Goal: Find specific page/section: Find specific page/section

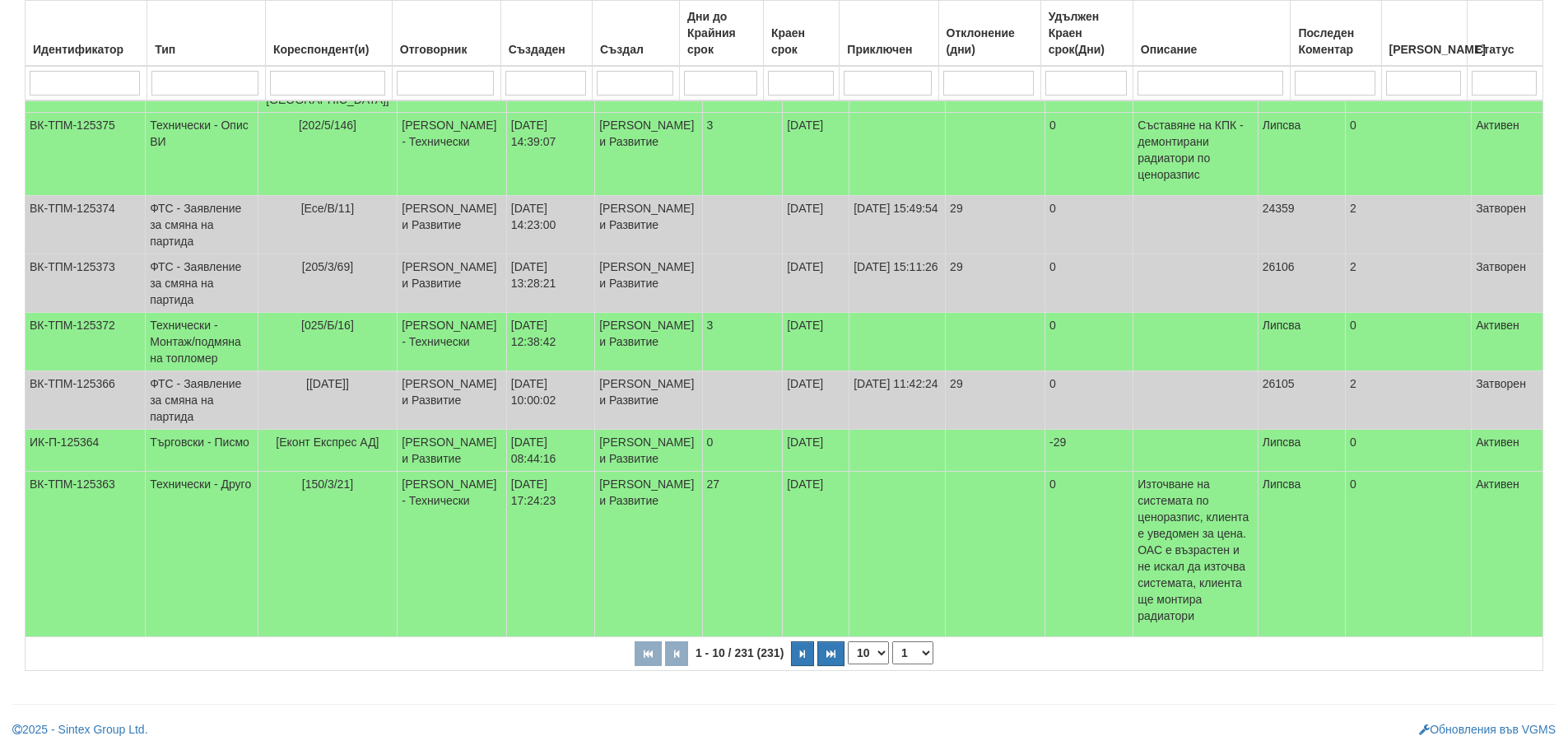
scroll to position [496, 0]
click at [800, 654] on icon "button" at bounding box center [802, 653] width 5 height 9
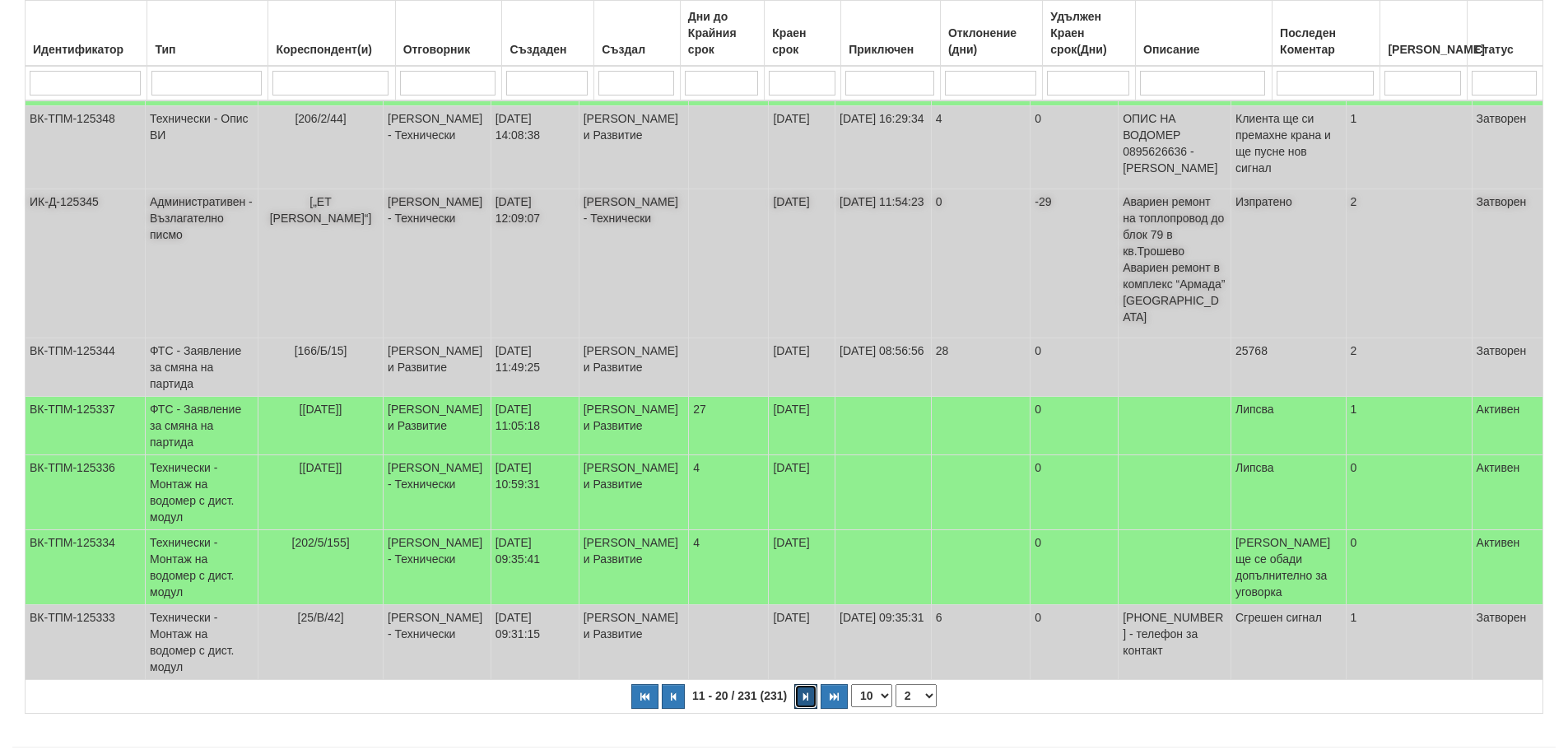
scroll to position [463, 0]
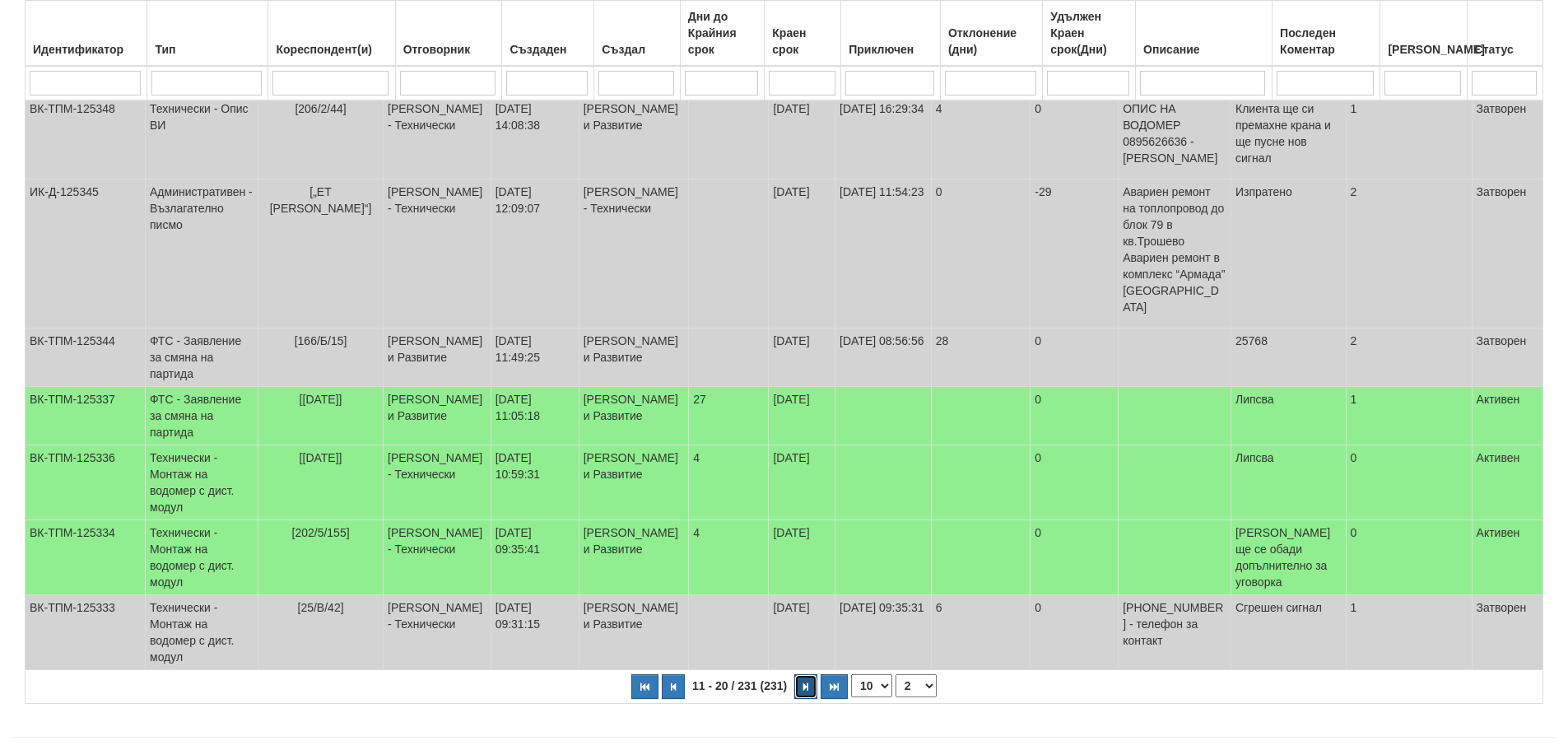
click at [810, 673] on button "button" at bounding box center [805, 685] width 23 height 25
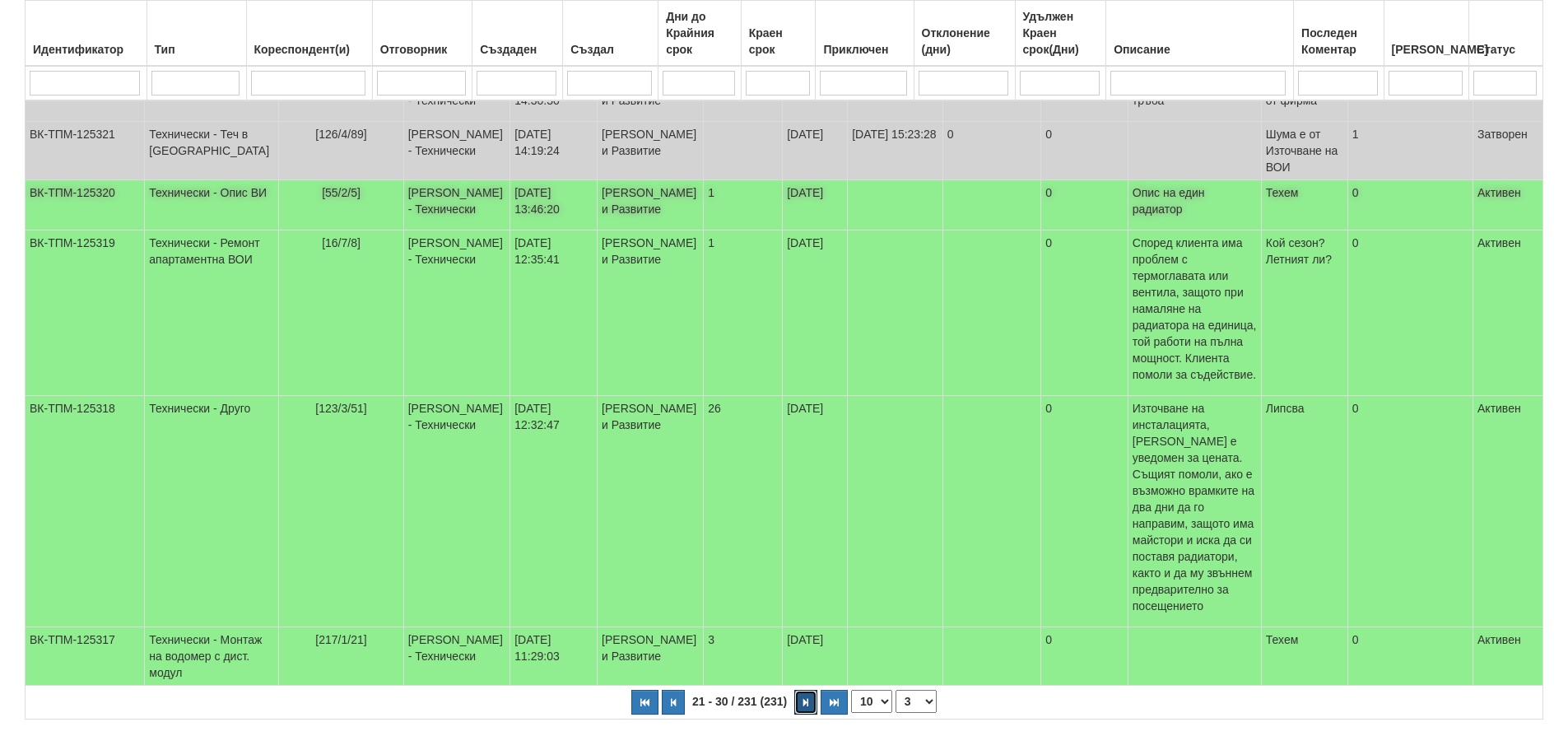
scroll to position [529, 0]
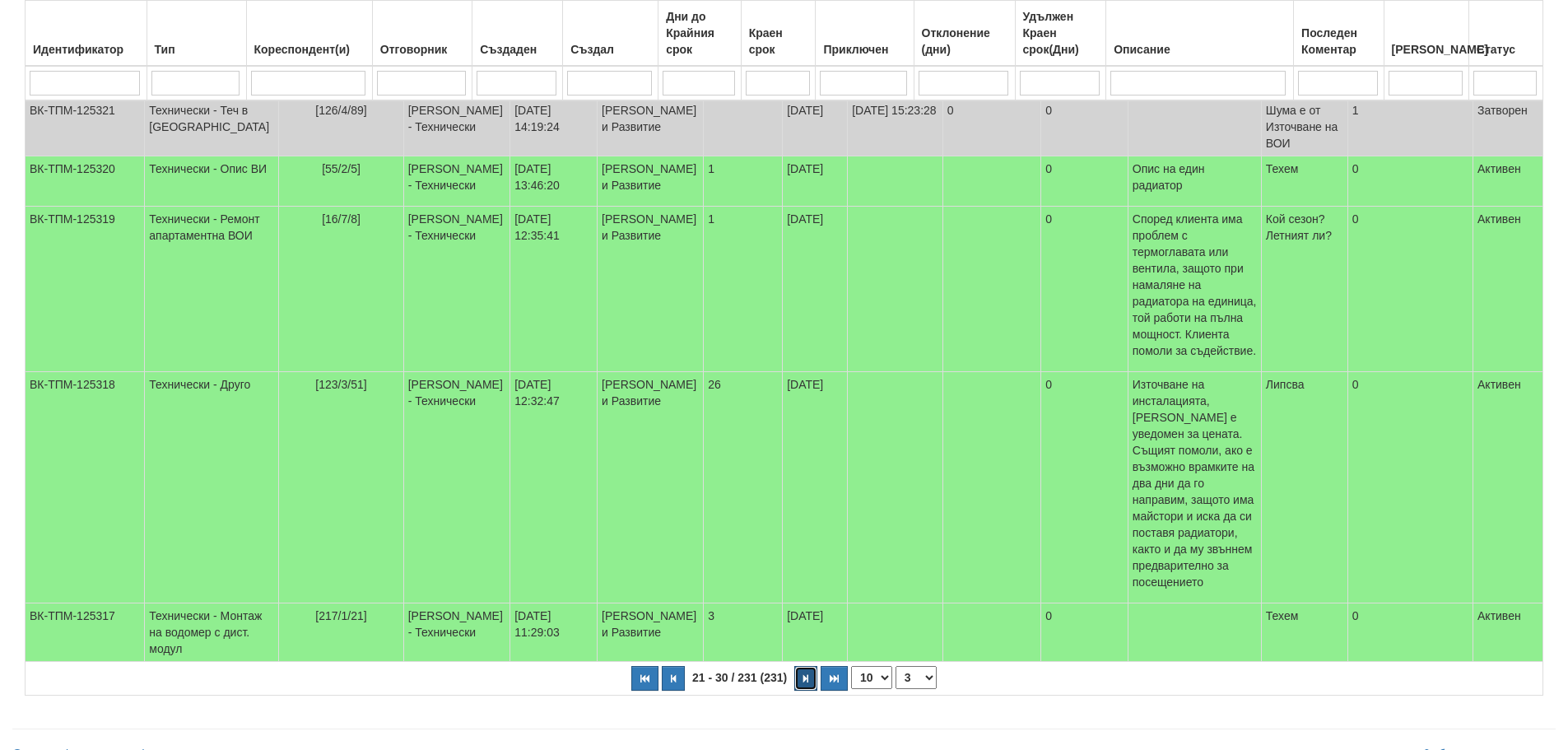
click at [804, 673] on icon "button" at bounding box center [805, 677] width 5 height 9
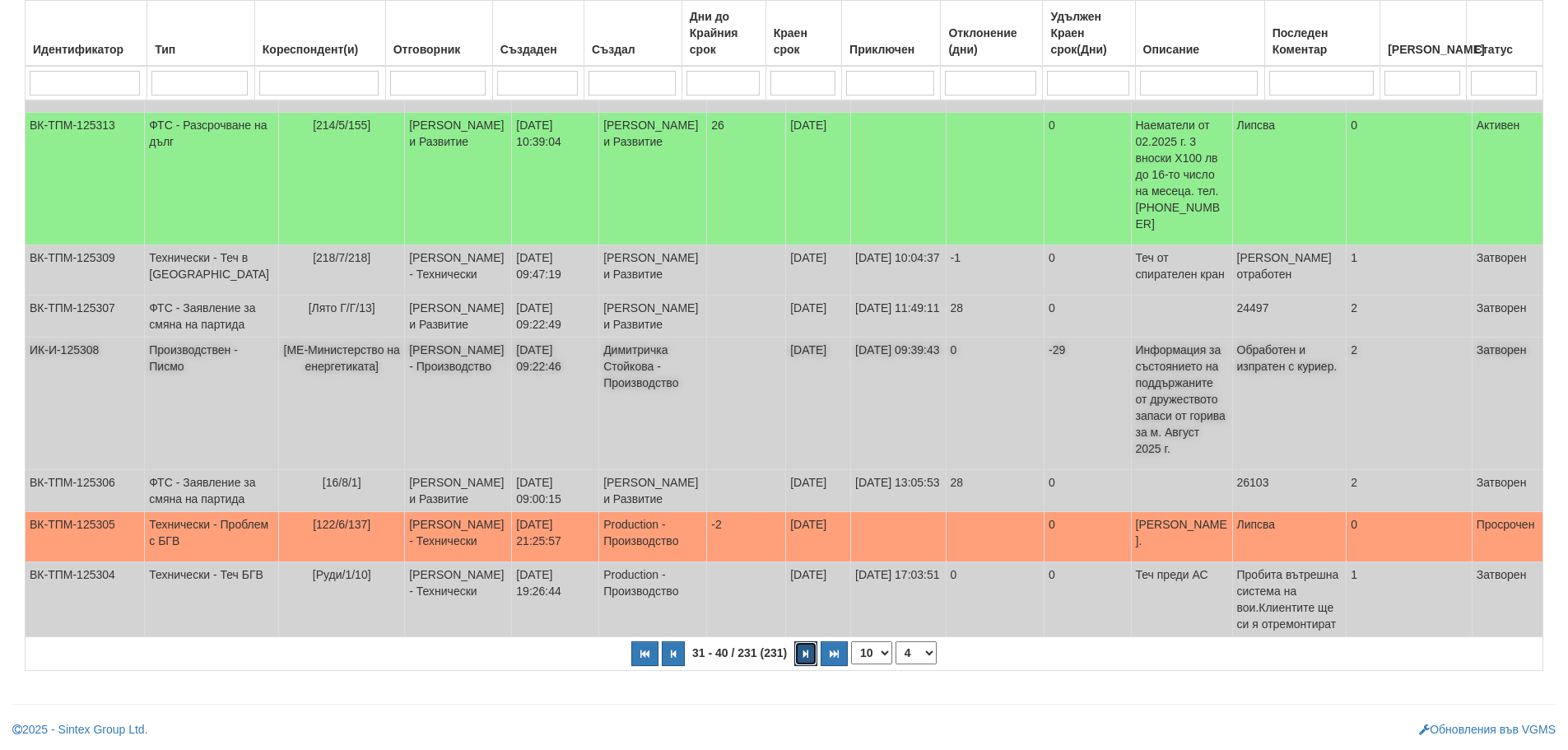
scroll to position [496, 0]
click at [802, 649] on button "button" at bounding box center [805, 653] width 23 height 25
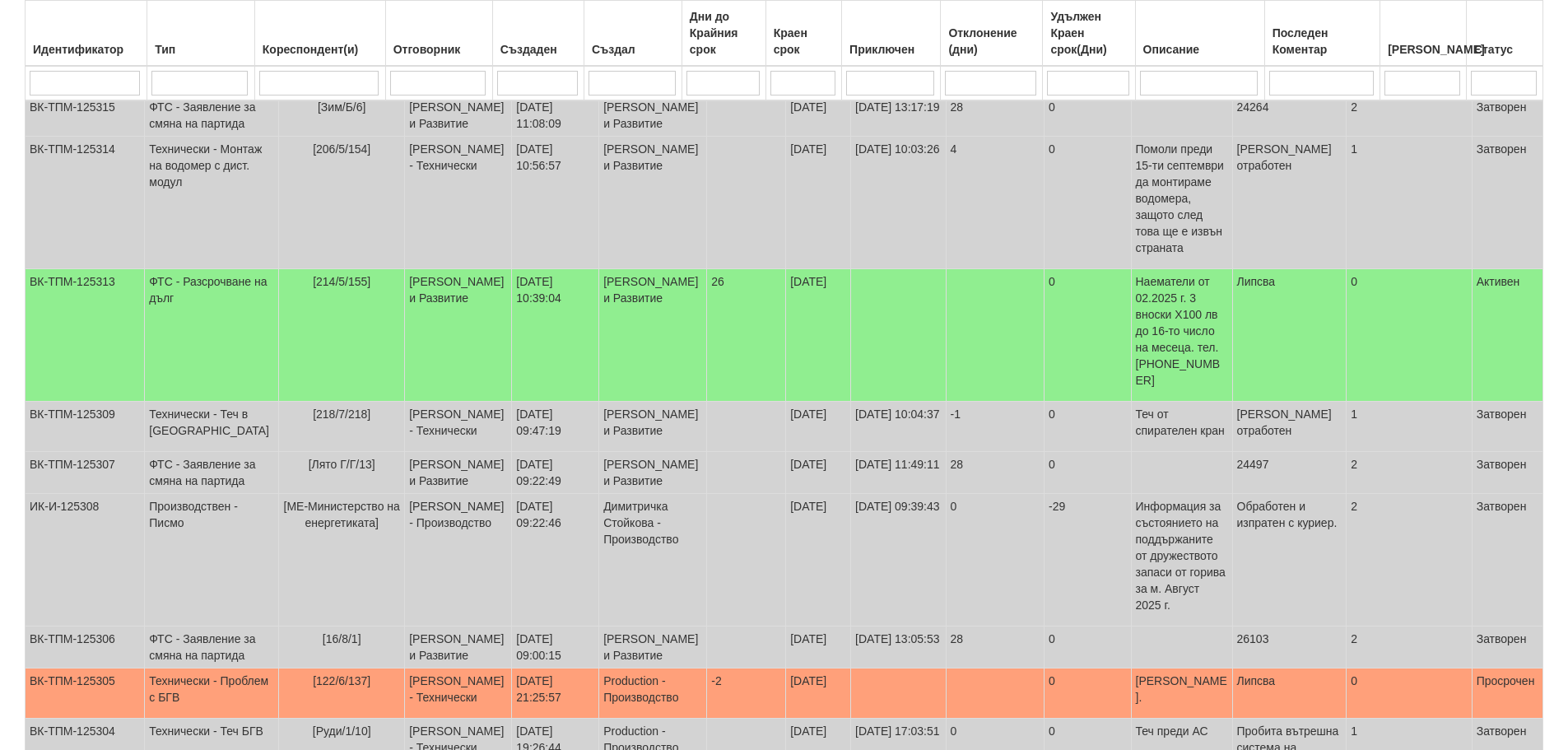
select select "5"
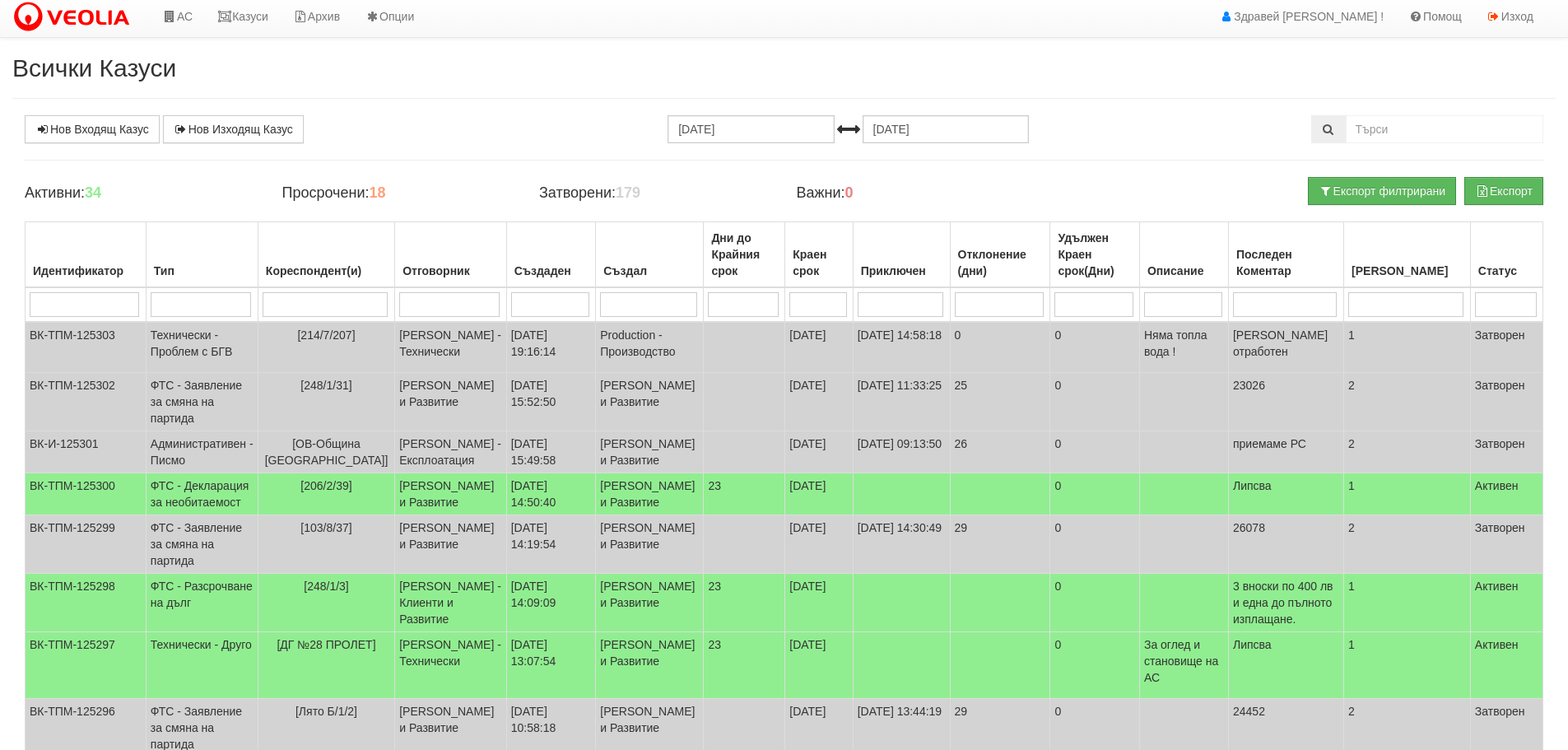
scroll to position [0, 0]
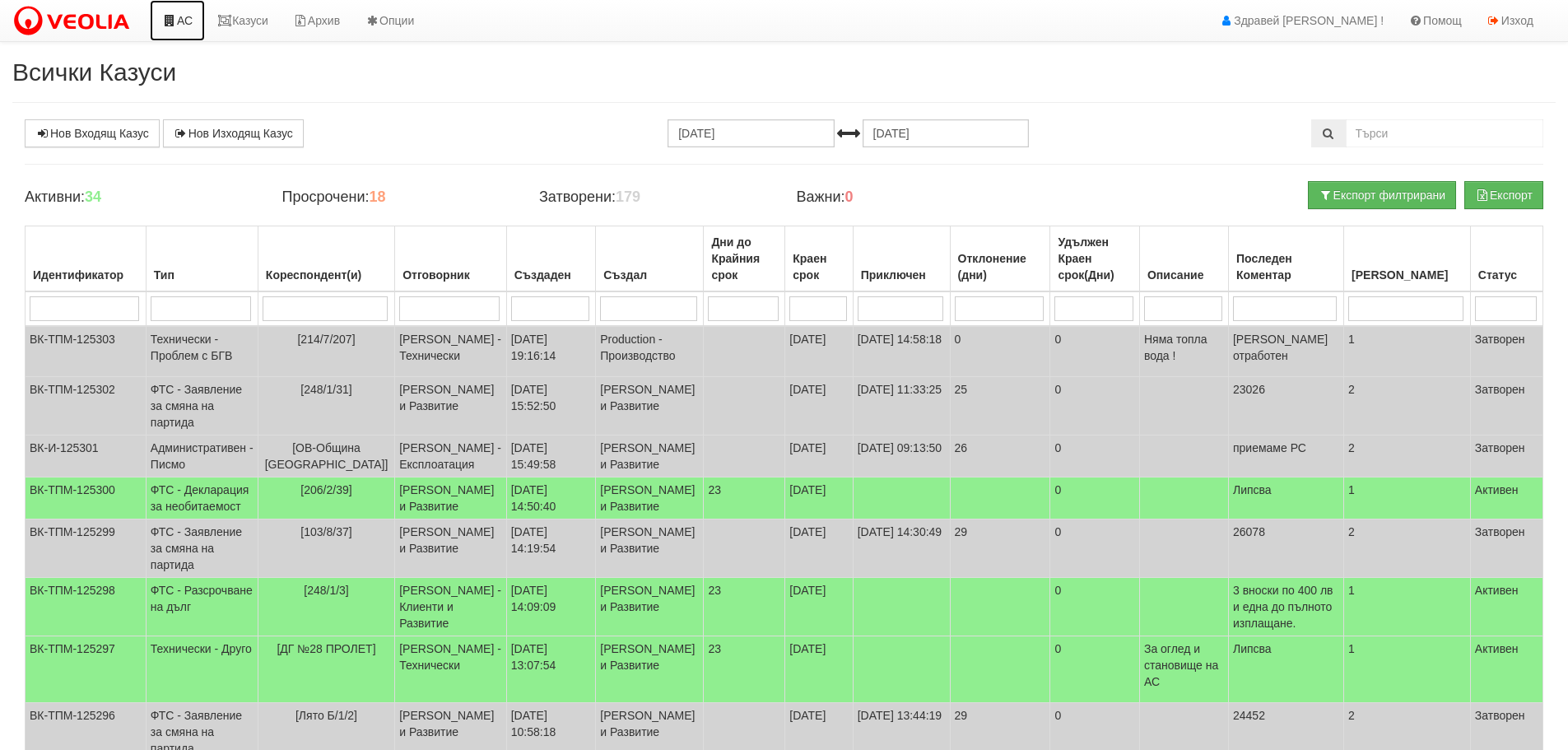
drag, startPoint x: 188, startPoint y: 21, endPoint x: 197, endPoint y: 28, distance: 11.4
click at [188, 21] on link "АС" at bounding box center [178, 21] width 55 height 41
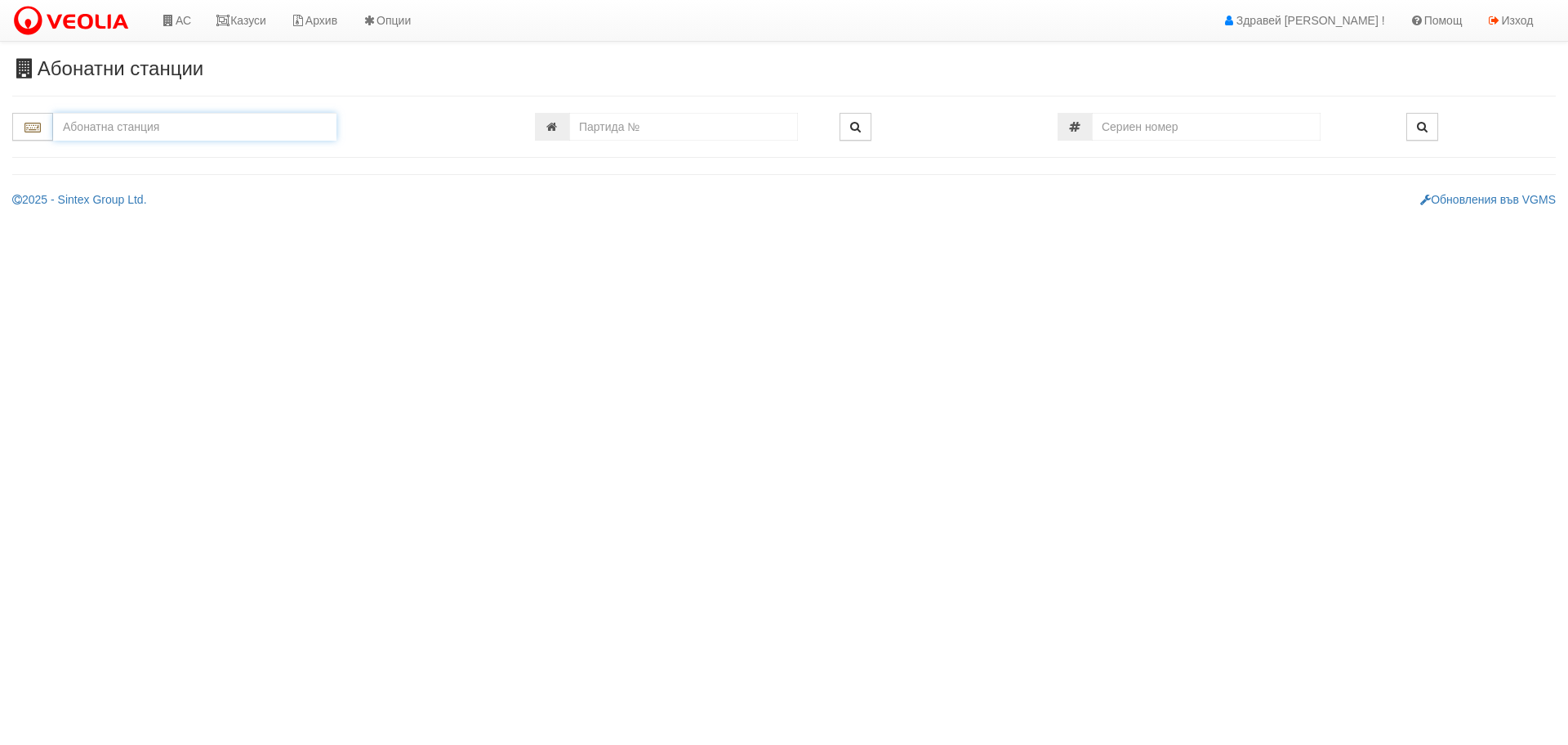
click at [108, 132] on input "text" at bounding box center [194, 127] width 284 height 27
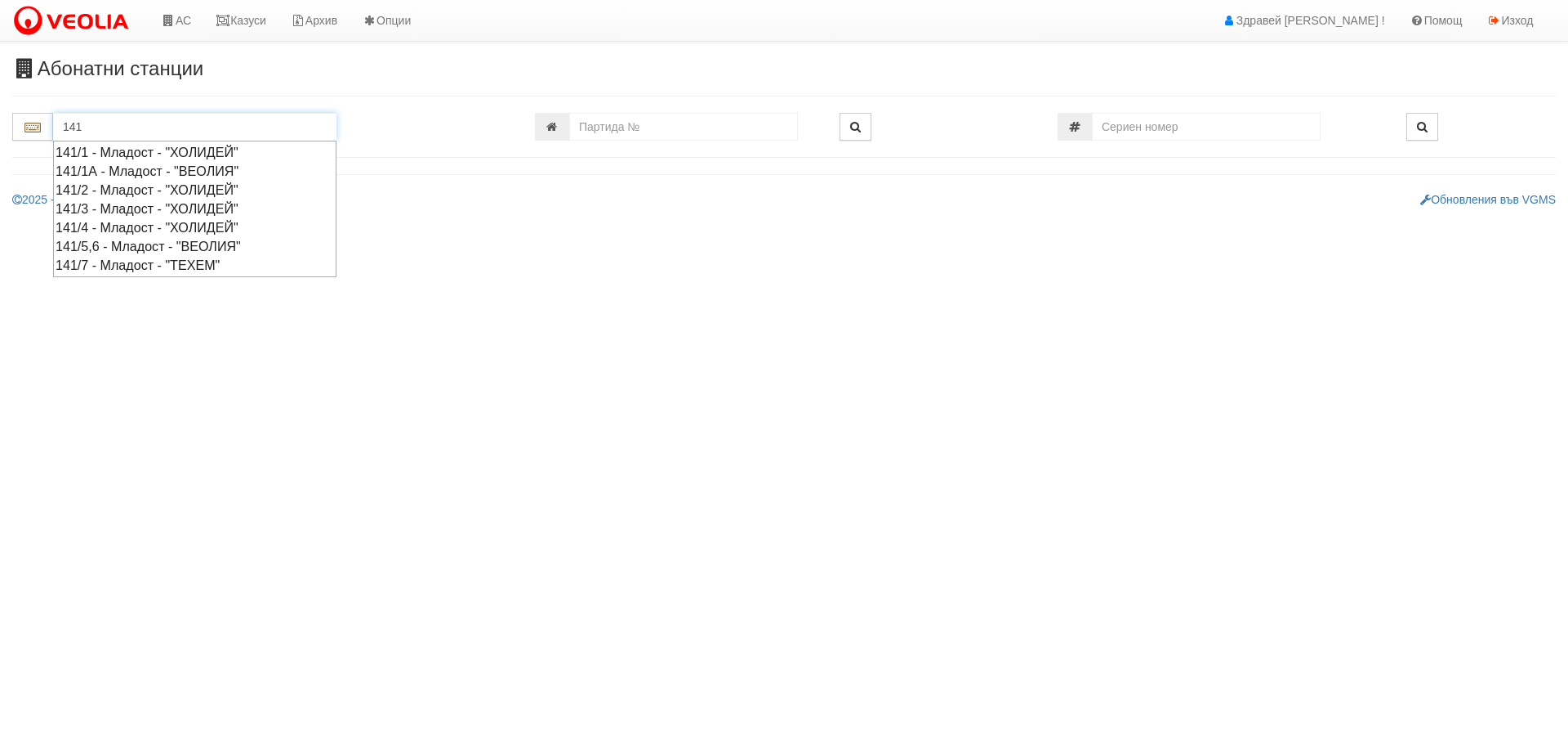
click at [142, 264] on div "141/7 - Младост - "ТЕХЕМ"" at bounding box center [195, 264] width 279 height 19
type input "141/7 - Младост - "ТЕХЕМ""
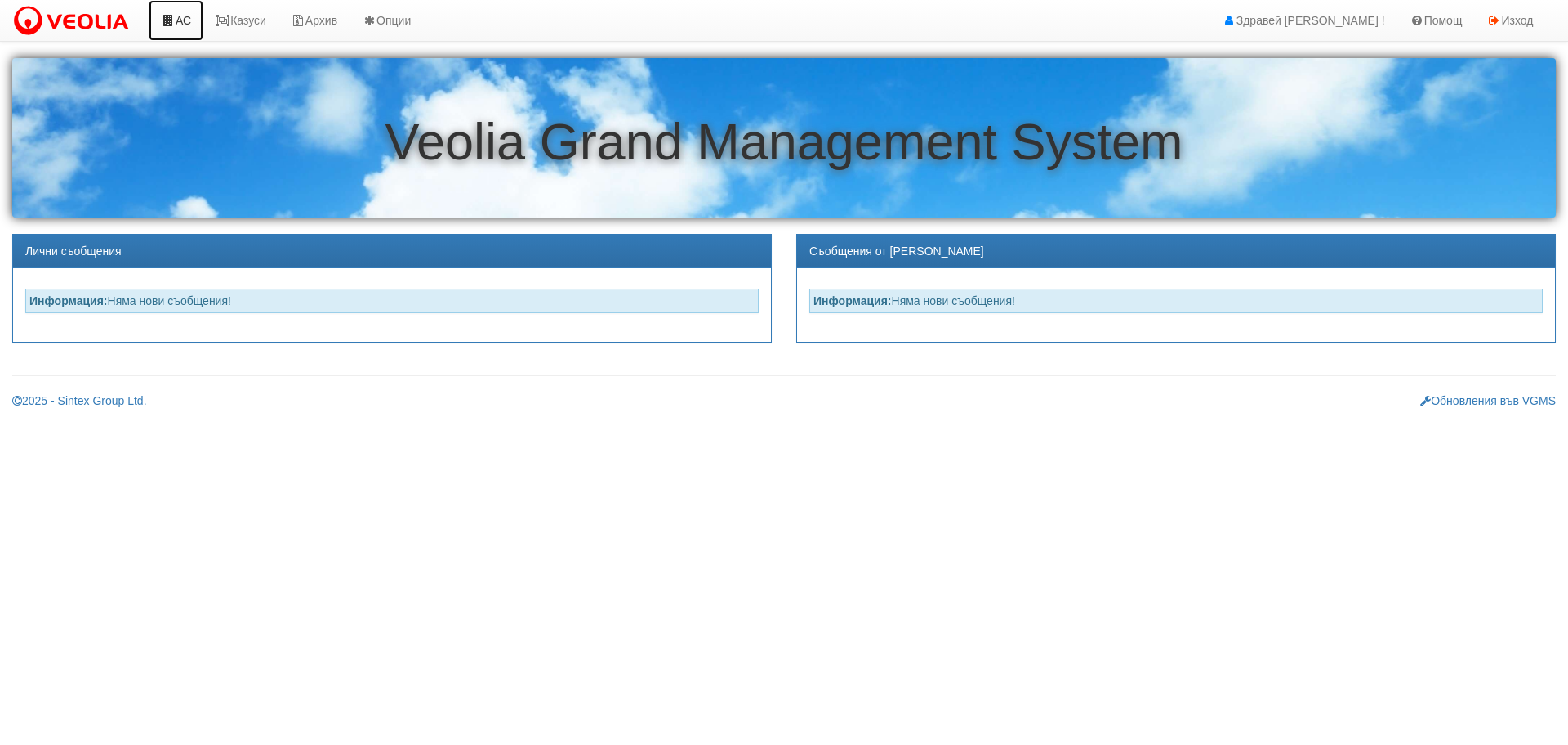
click at [184, 19] on link "АС" at bounding box center [176, 20] width 55 height 41
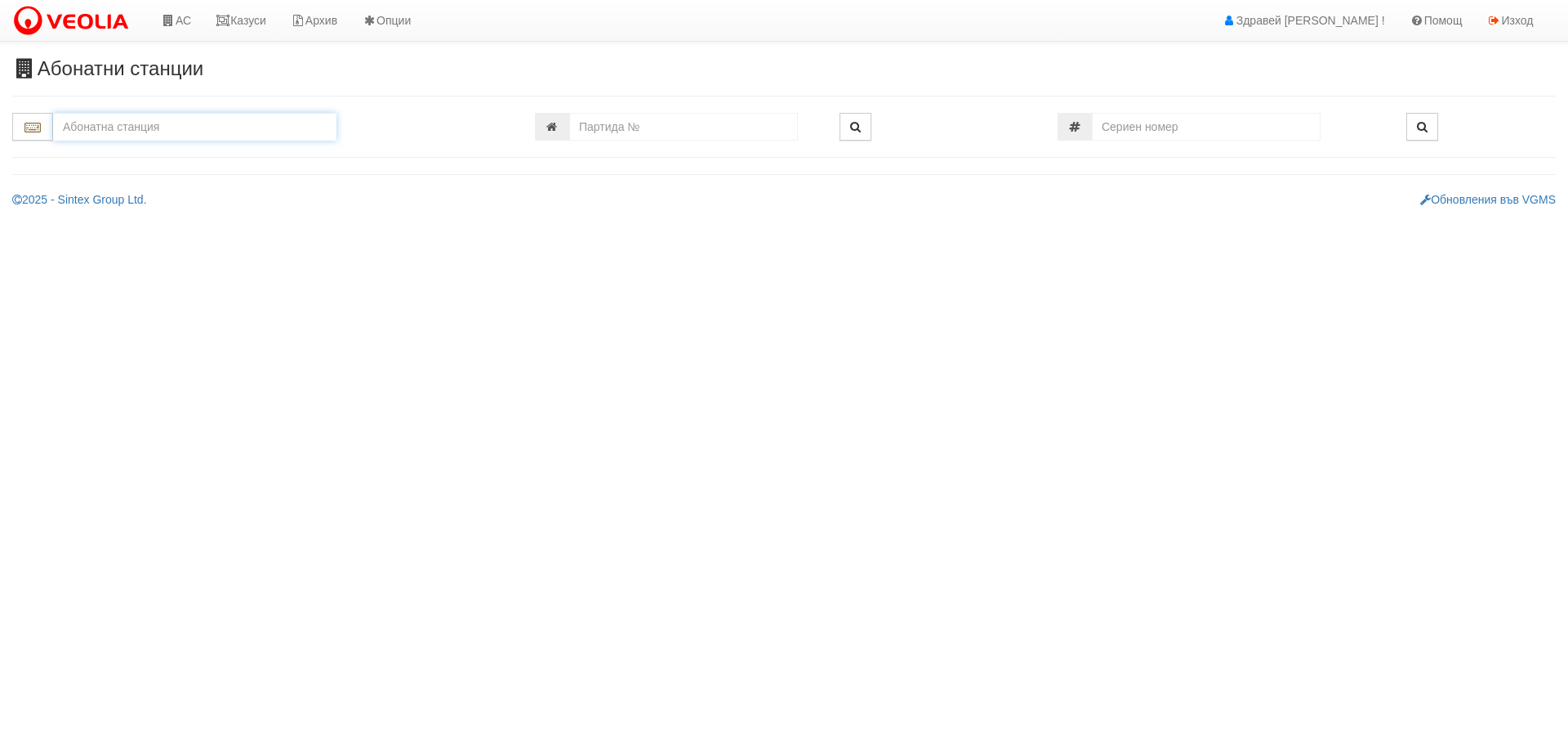
click at [163, 129] on input "text" at bounding box center [194, 127] width 284 height 27
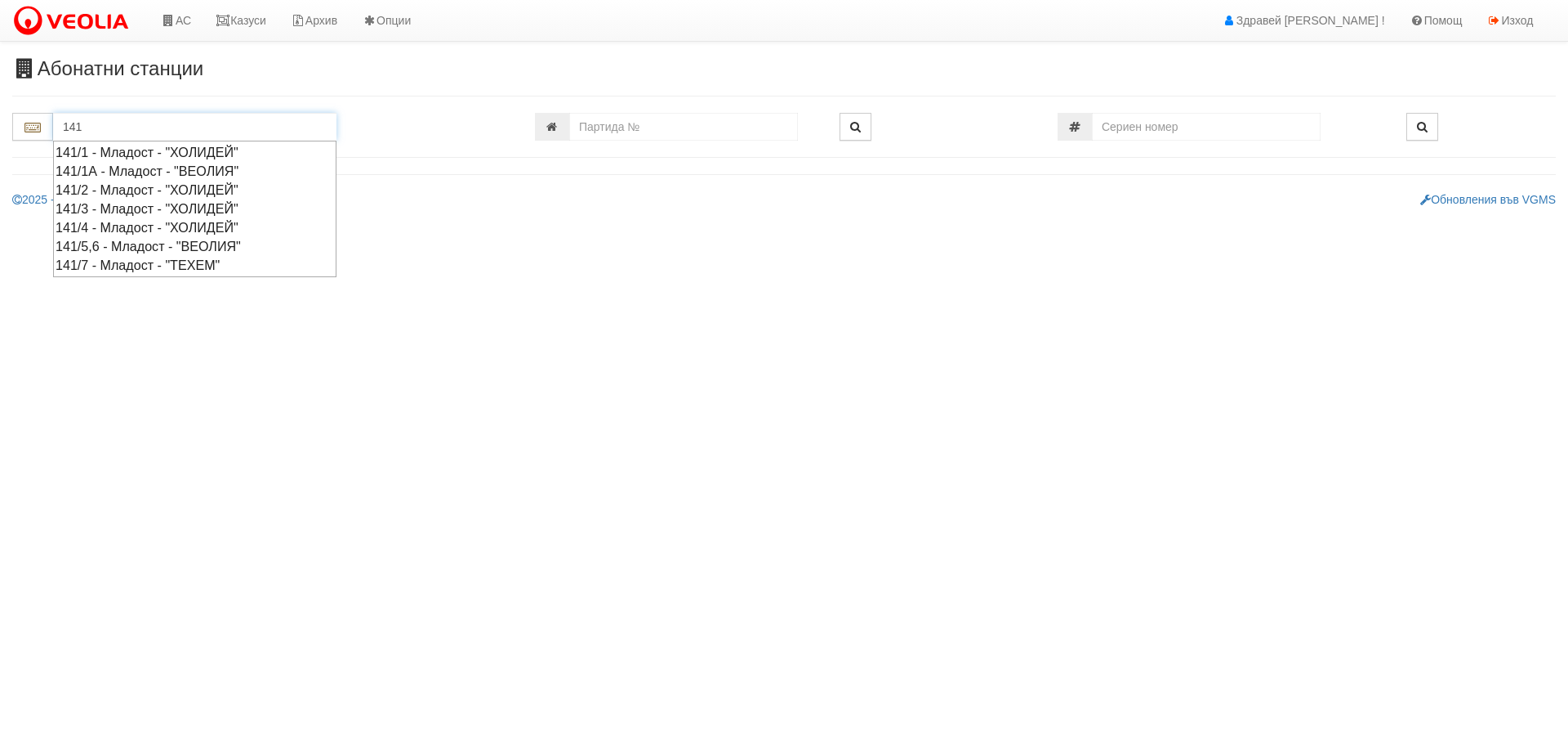
click at [189, 264] on div "141/7 - Младост - "ТЕХЕМ"" at bounding box center [195, 264] width 279 height 19
type input "141/7 - Младост - "ТЕХЕМ""
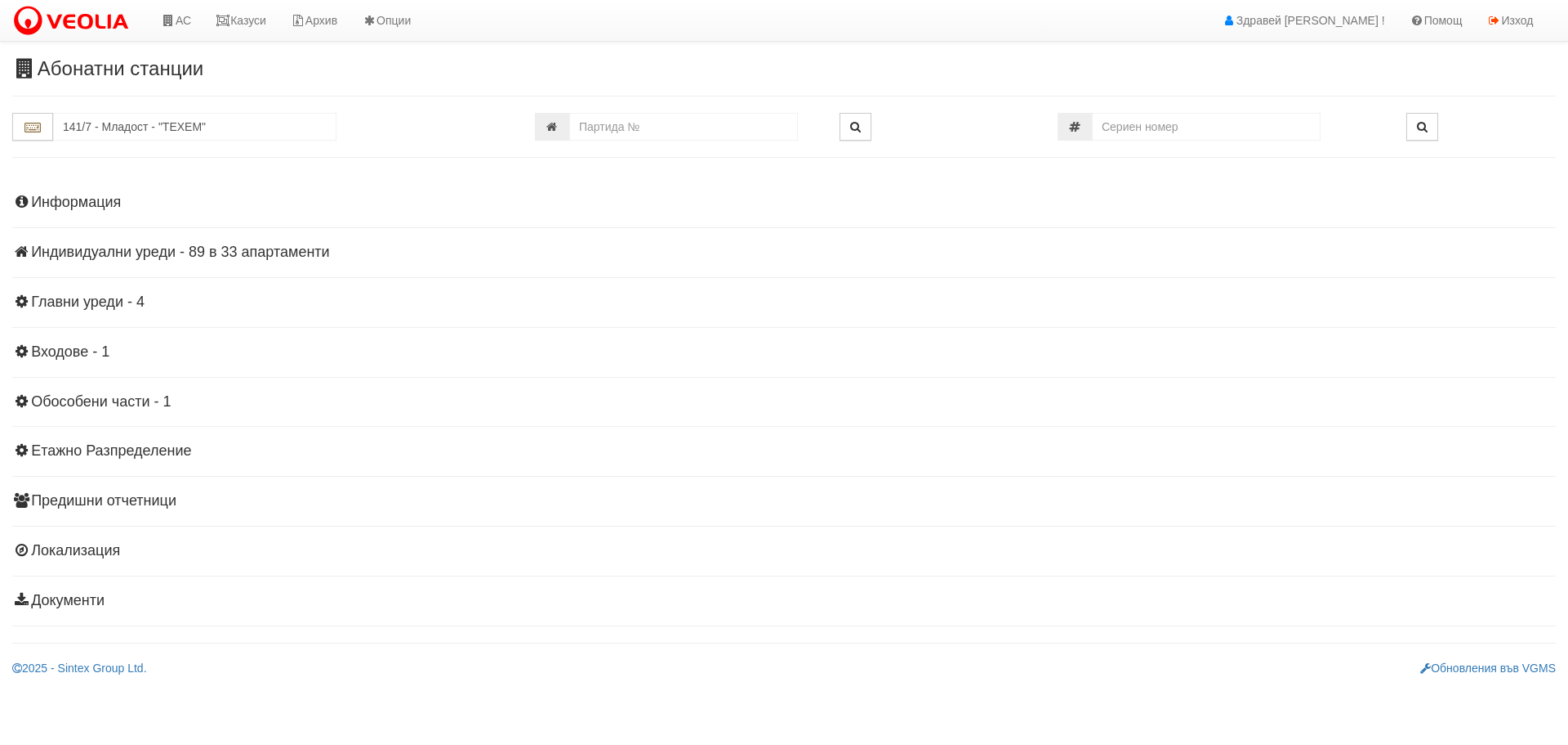
click at [132, 255] on h4 "Индивидуални уреди - 89 в 33 апартаменти" at bounding box center [784, 253] width 1544 height 17
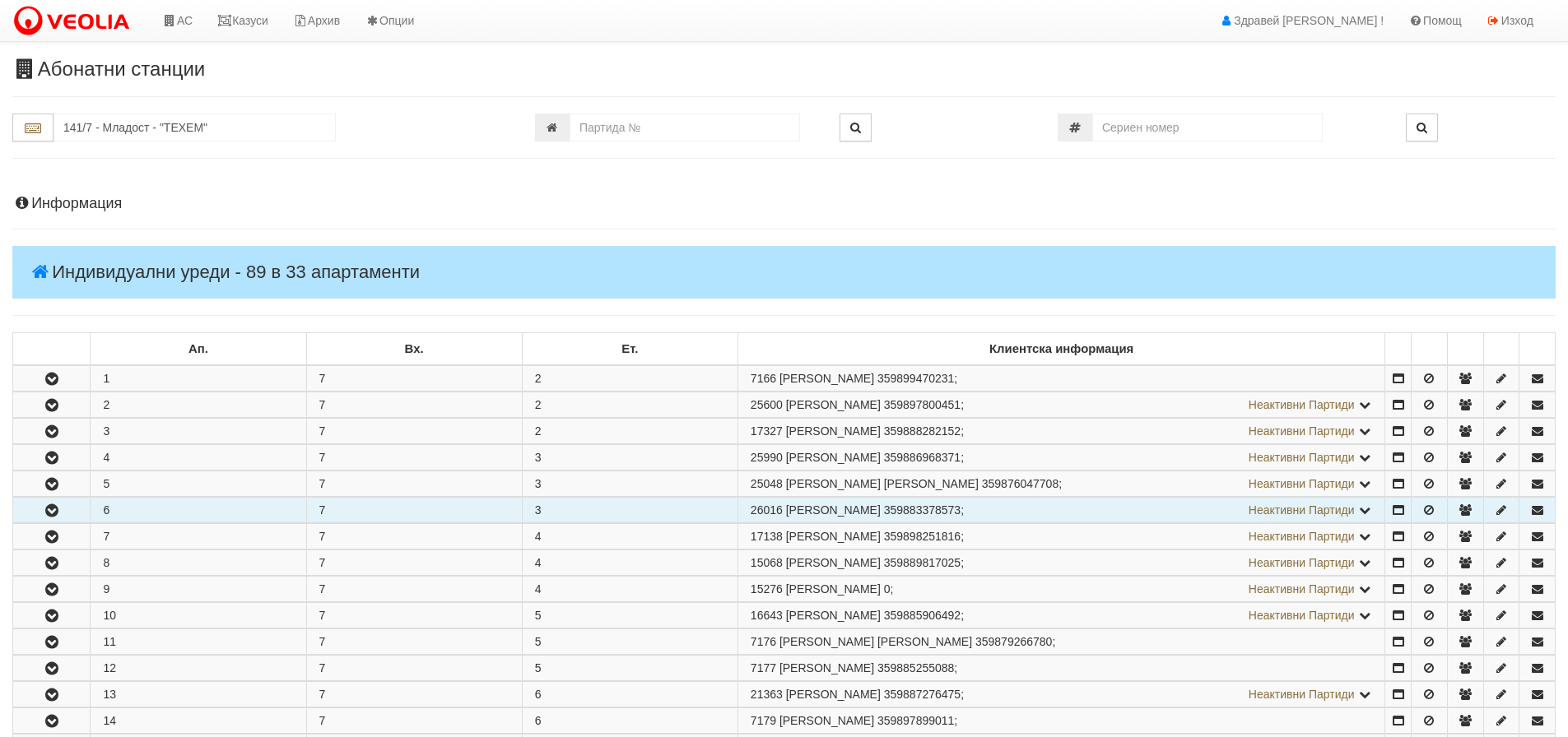
click at [54, 508] on icon "button" at bounding box center [52, 511] width 20 height 12
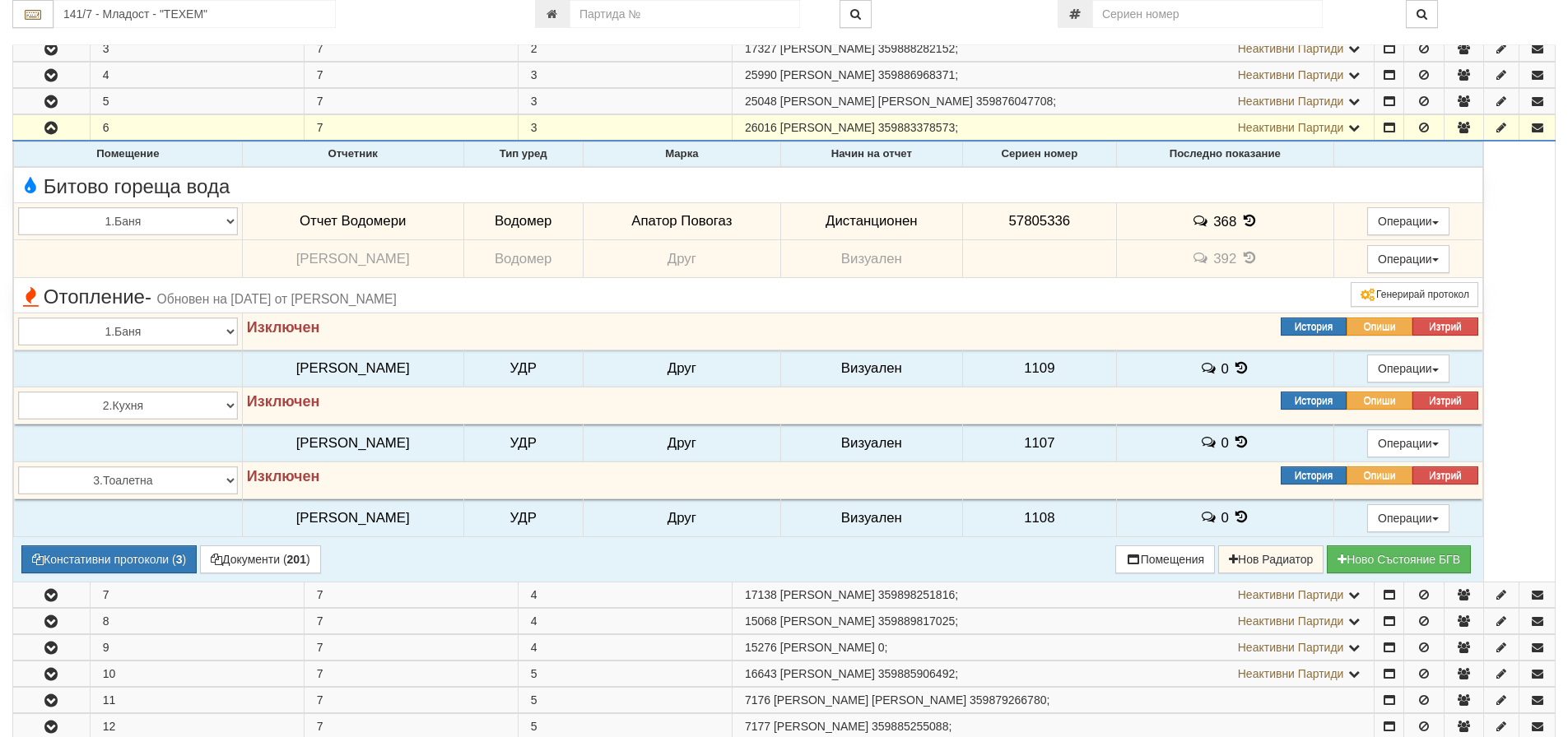
scroll to position [411, 0]
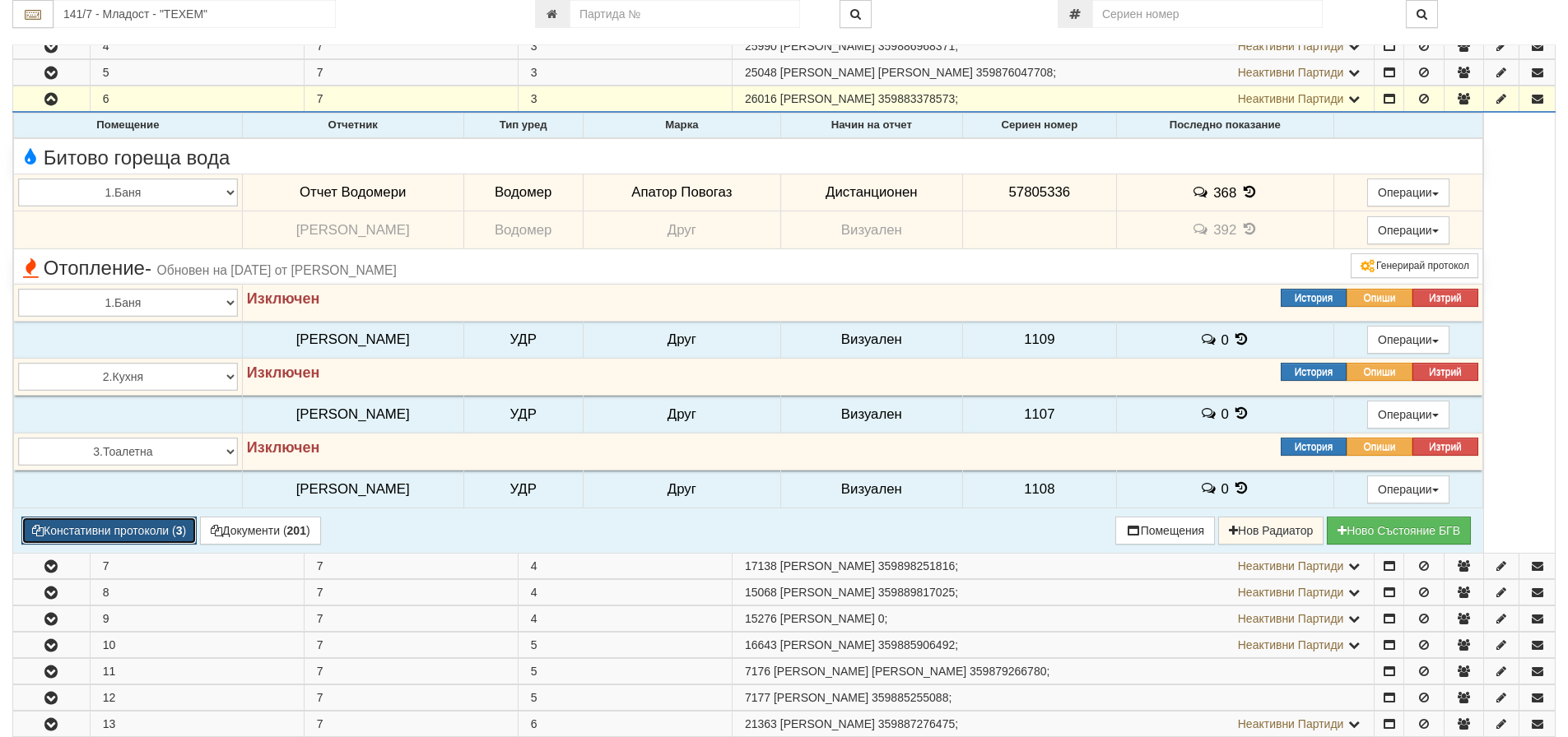
click at [116, 536] on button "Констативни протоколи ( 3 )" at bounding box center [109, 530] width 176 height 27
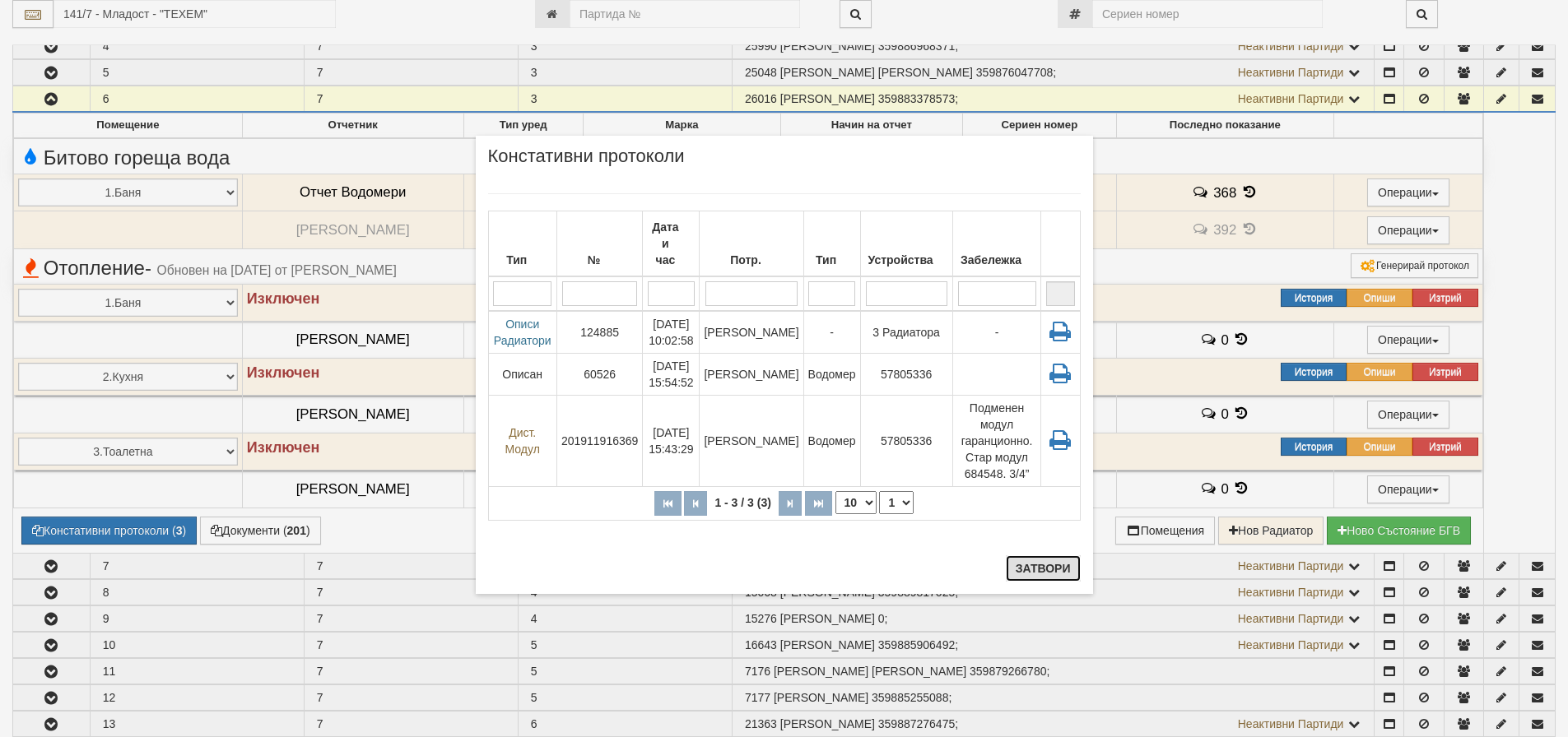
click at [1047, 566] on button "Затвори" at bounding box center [1043, 568] width 75 height 26
